Goal: Information Seeking & Learning: Learn about a topic

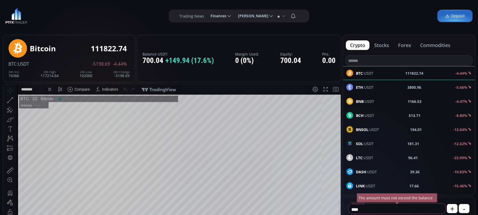
scroll to position [75, 0]
click at [359, 102] on b "BNB" at bounding box center [360, 101] width 8 height 5
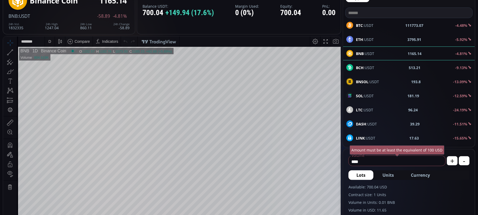
scroll to position [35, 0]
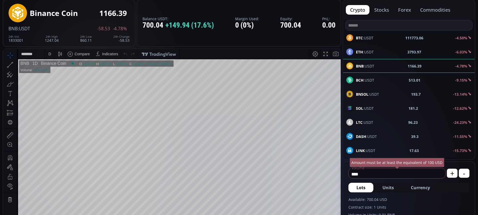
click at [50, 54] on div "D" at bounding box center [49, 54] width 3 height 4
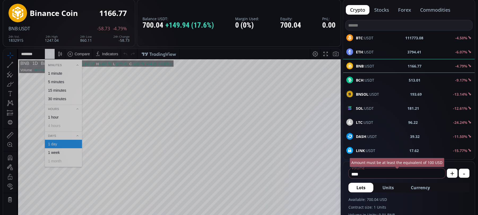
click at [53, 117] on div "1 hour" at bounding box center [53, 117] width 11 height 4
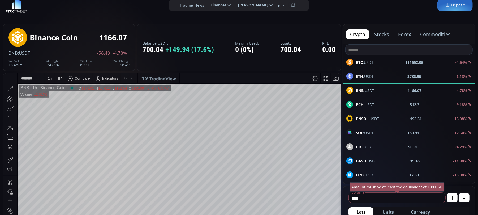
scroll to position [0, 0]
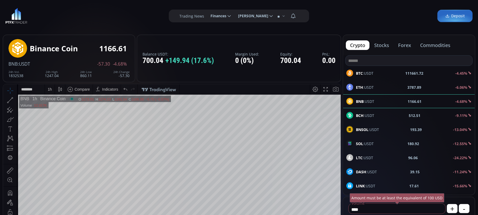
click at [363, 86] on b "ETH" at bounding box center [359, 87] width 7 height 5
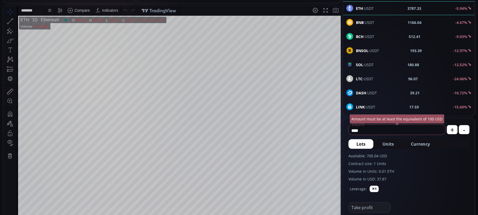
scroll to position [71, 0]
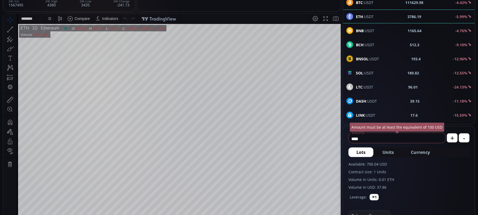
click at [50, 18] on div "D" at bounding box center [49, 18] width 3 height 4
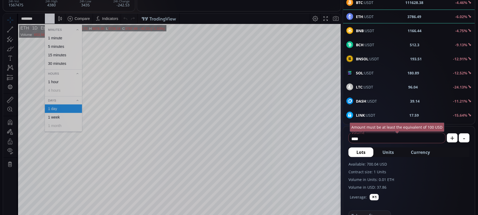
click at [53, 82] on div "1 hour" at bounding box center [53, 81] width 11 height 4
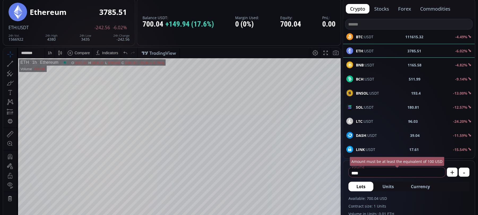
scroll to position [35, 0]
